Goal: Task Accomplishment & Management: Manage account settings

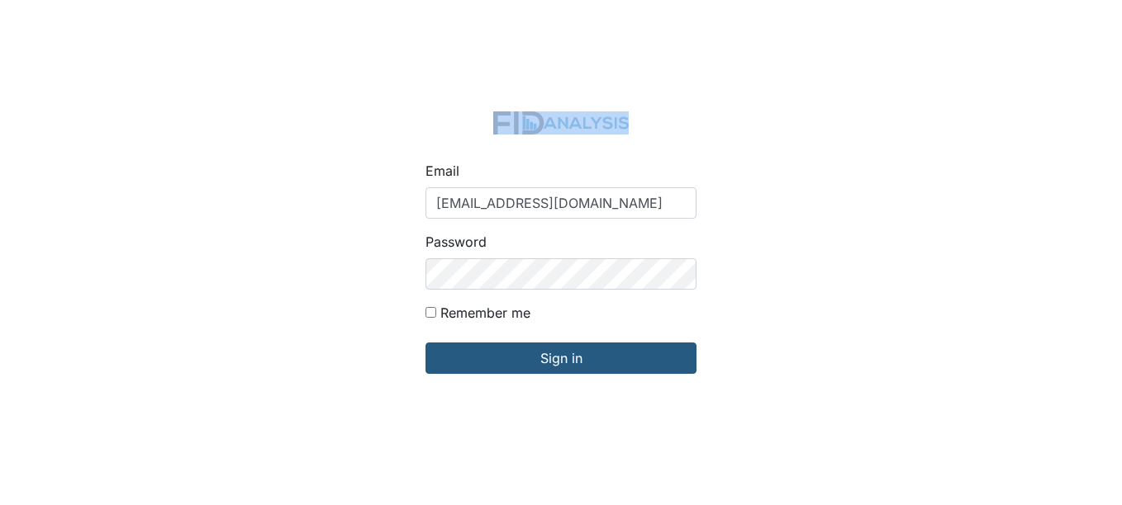
click at [106, 32] on div "Email swilliams@lifeincorporated.com Password Remember me Sign in" at bounding box center [561, 252] width 1122 height 505
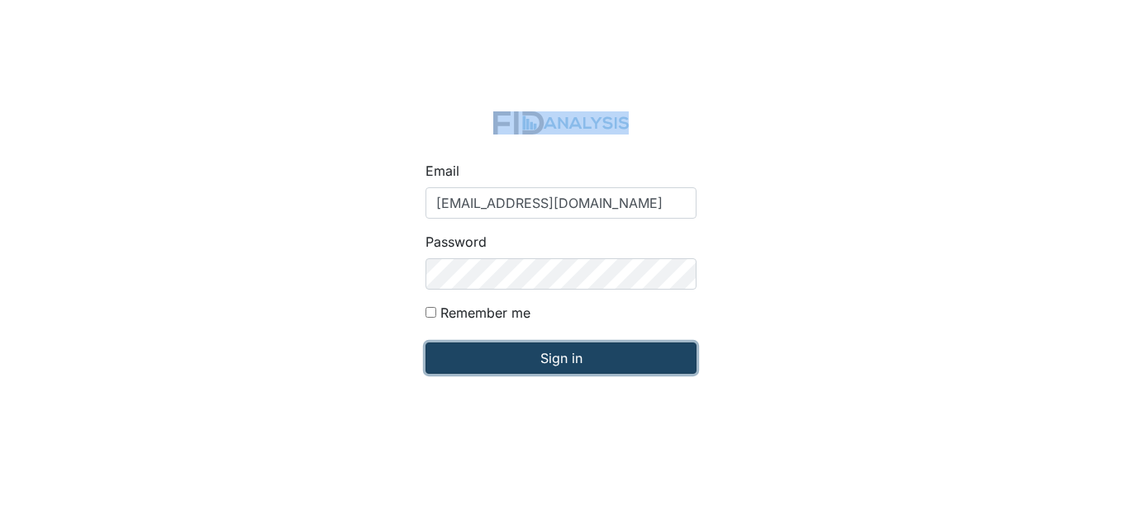
click at [477, 357] on input "Sign in" at bounding box center [560, 358] width 271 height 31
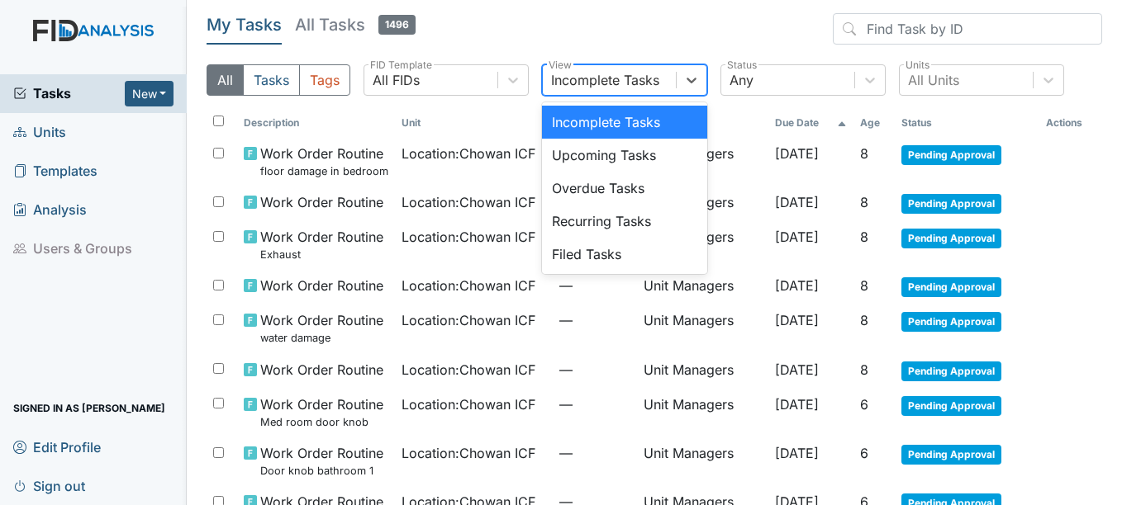
click at [600, 74] on div "Incomplete Tasks" at bounding box center [605, 80] width 108 height 20
click at [605, 159] on div "Upcoming Tasks" at bounding box center [624, 155] width 165 height 33
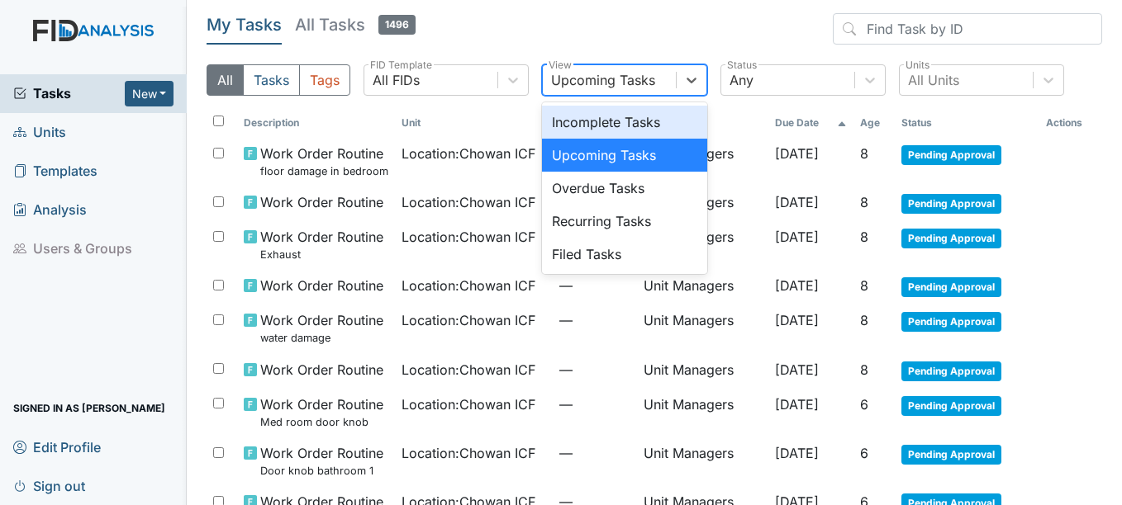
click at [619, 72] on div "Upcoming Tasks" at bounding box center [603, 80] width 104 height 20
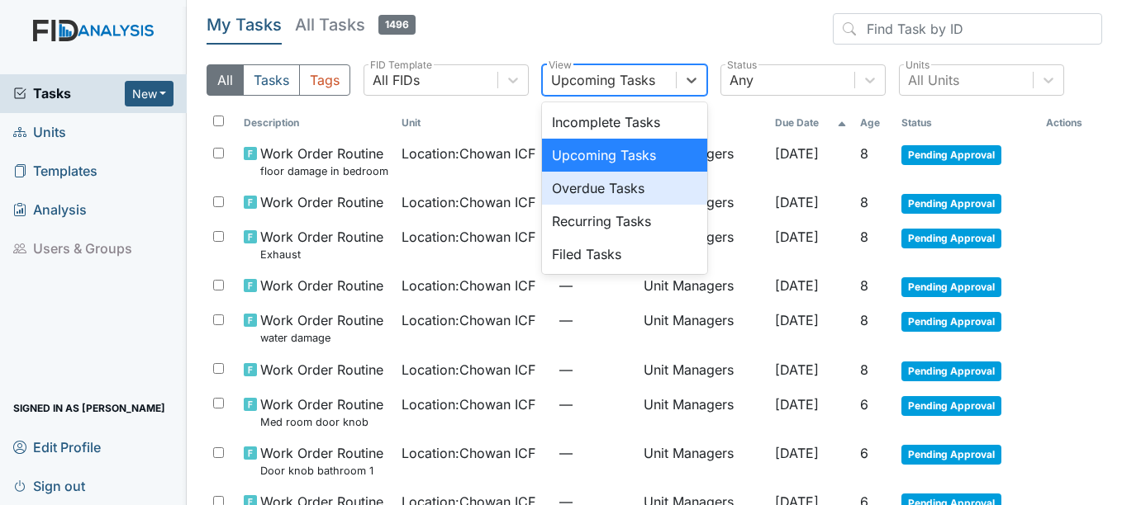
click at [606, 180] on div "Overdue Tasks" at bounding box center [624, 188] width 165 height 33
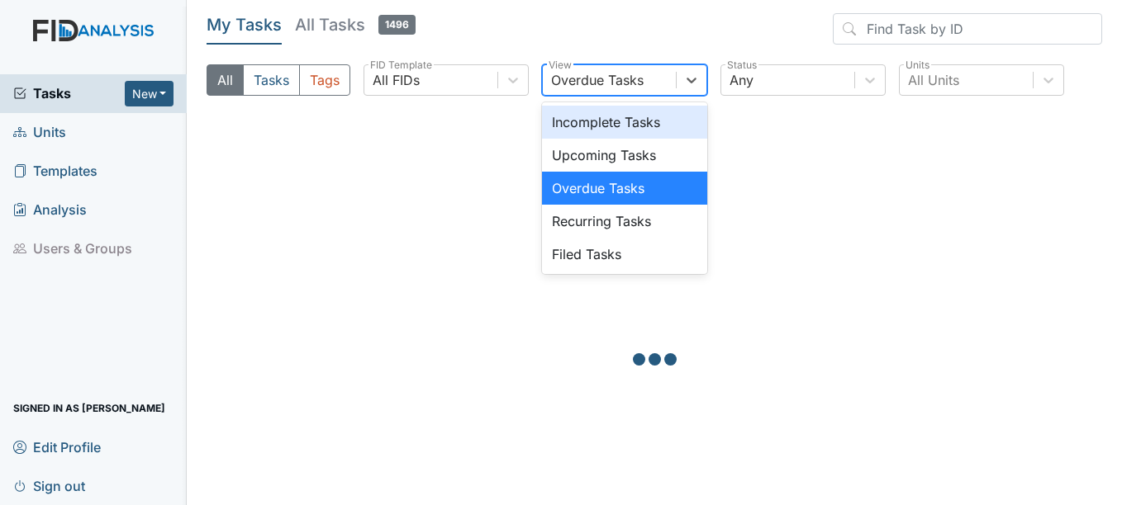
click at [626, 83] on div "Overdue Tasks" at bounding box center [597, 80] width 93 height 20
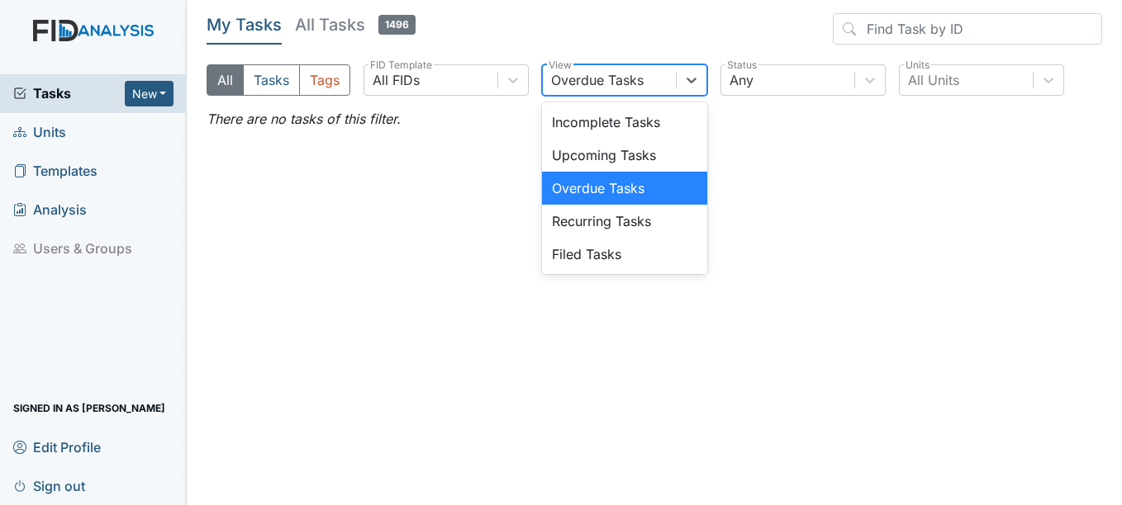
click at [629, 209] on div "Recurring Tasks" at bounding box center [624, 221] width 165 height 33
